Goal: Transaction & Acquisition: Subscribe to service/newsletter

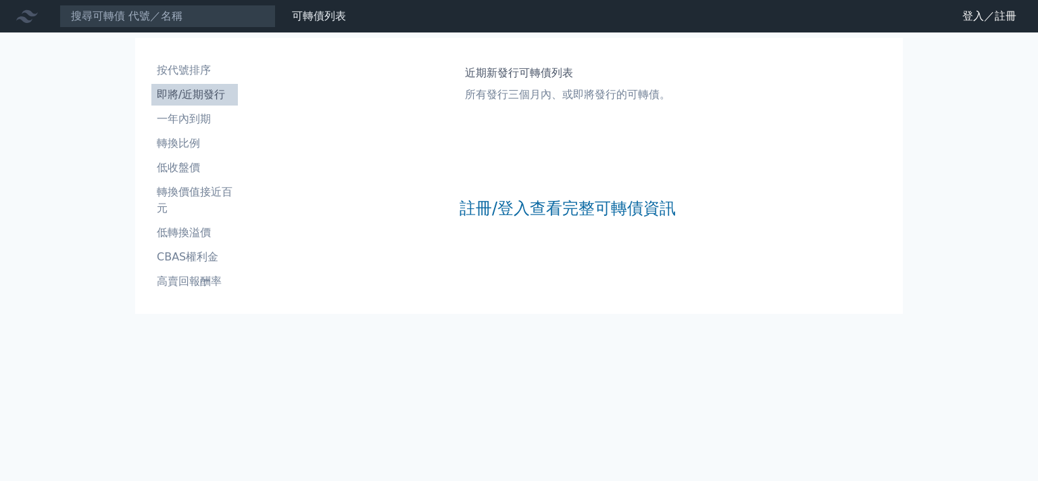
click at [597, 238] on div "註冊/登入查看完整可轉債資訊" at bounding box center [568, 208] width 216 height 178
click at [599, 224] on div "註冊/登入查看完整可轉債資訊" at bounding box center [568, 208] width 216 height 178
click at [600, 221] on div "註冊/登入查看完整可轉債資訊" at bounding box center [568, 208] width 216 height 178
click at [604, 210] on link "註冊/登入查看完整可轉債資訊" at bounding box center [568, 208] width 216 height 22
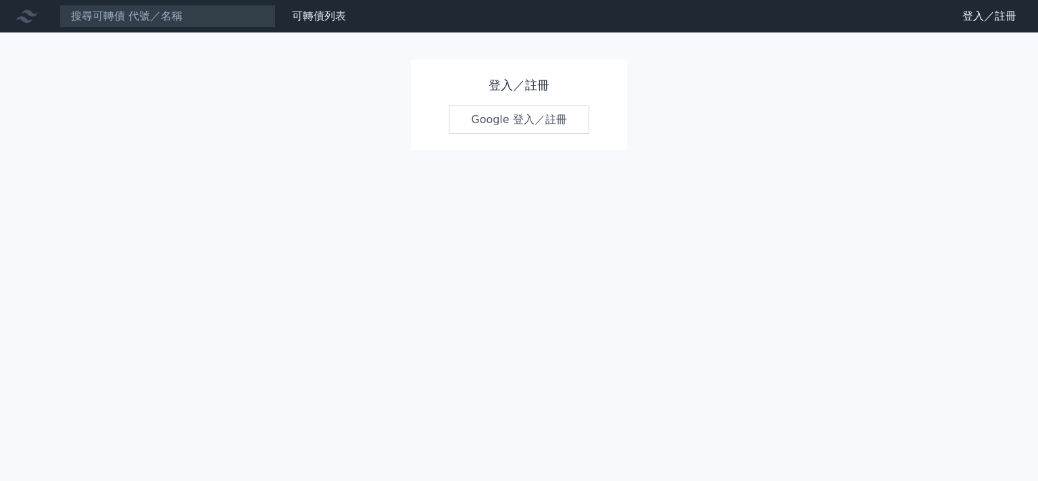
click at [543, 118] on link "Google 登入／註冊" at bounding box center [519, 119] width 141 height 28
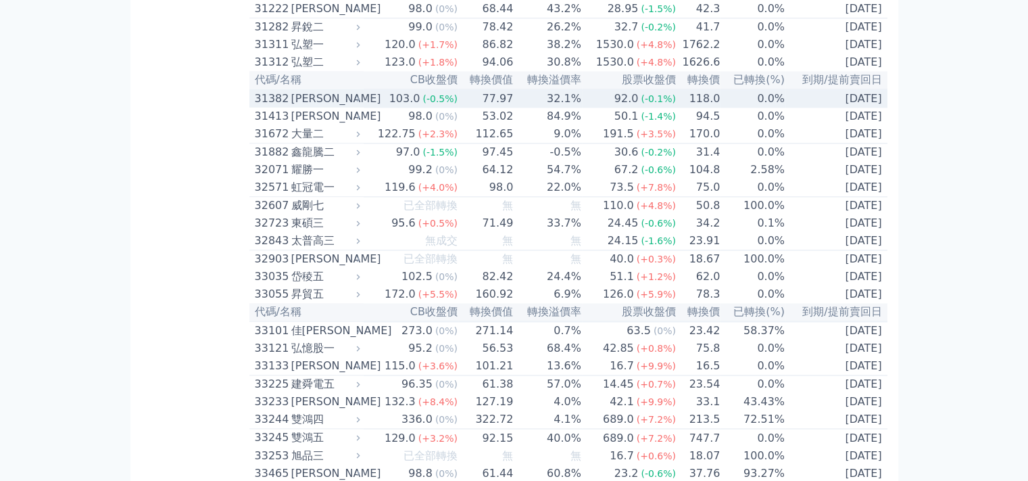
scroll to position [2197, 0]
